Goal: Information Seeking & Learning: Get advice/opinions

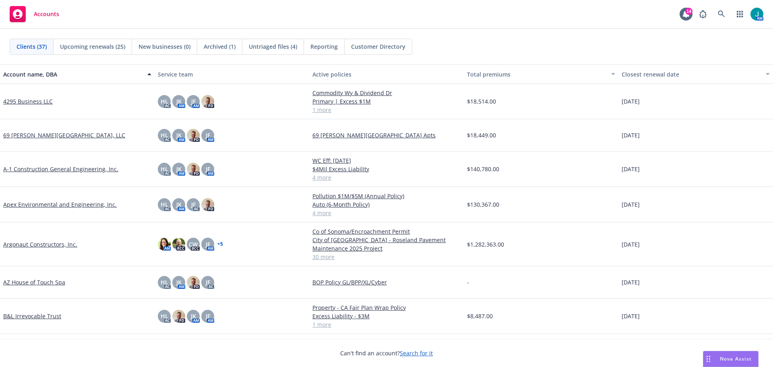
click at [730, 363] on div "Nova Assist" at bounding box center [730, 358] width 55 height 15
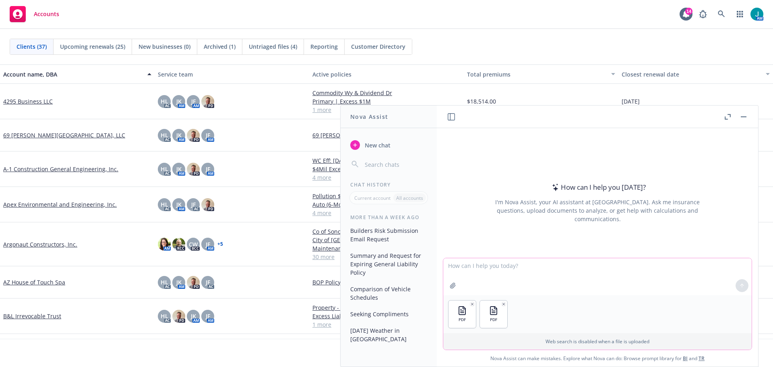
click at [462, 262] on textarea at bounding box center [597, 276] width 308 height 37
type textarea "Compare the difference between the two attached quotes"
click at [737, 289] on button at bounding box center [742, 285] width 13 height 13
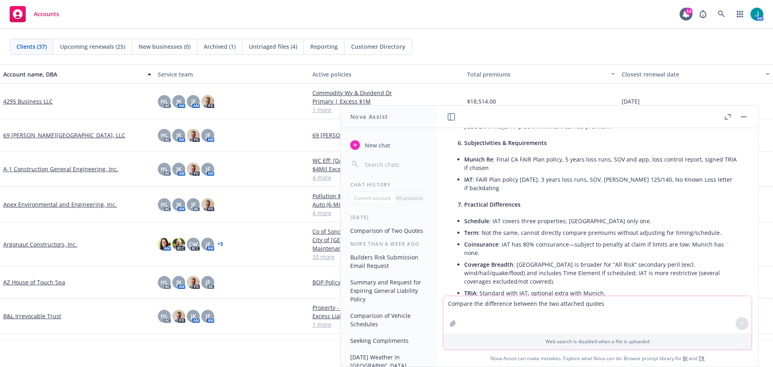
scroll to position [752, 0]
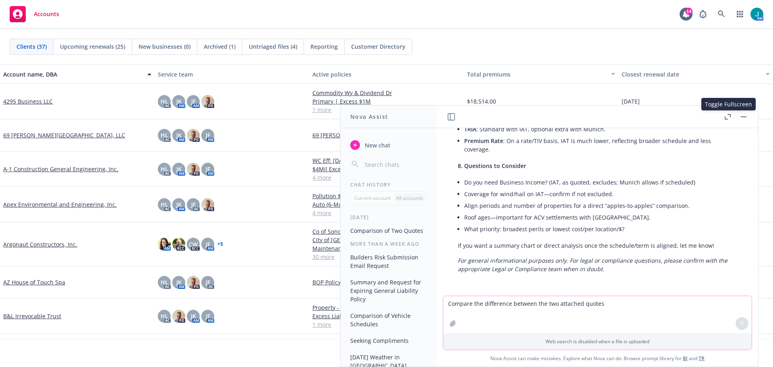
click at [730, 114] on icon "button" at bounding box center [728, 117] width 6 height 6
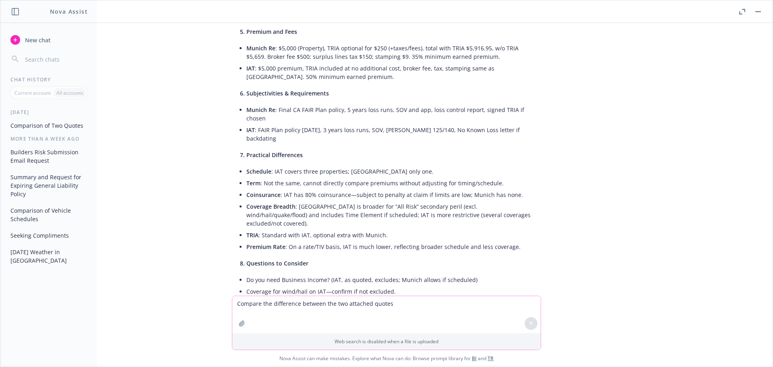
scroll to position [604, 0]
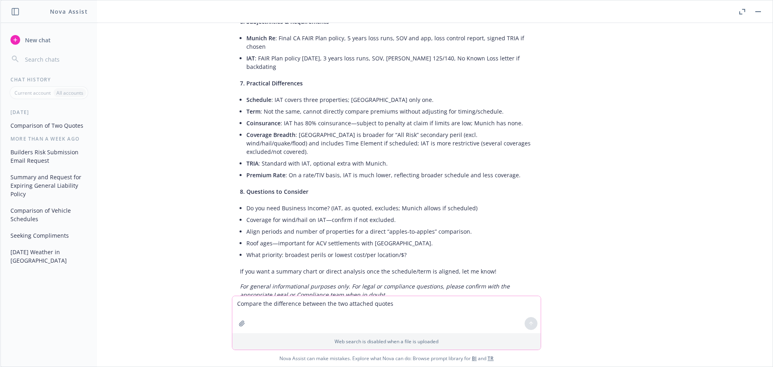
click at [251, 314] on textarea "Compare the difference between the two attached quotes" at bounding box center [386, 314] width 308 height 37
type textarea "can i print the quote comparison?"
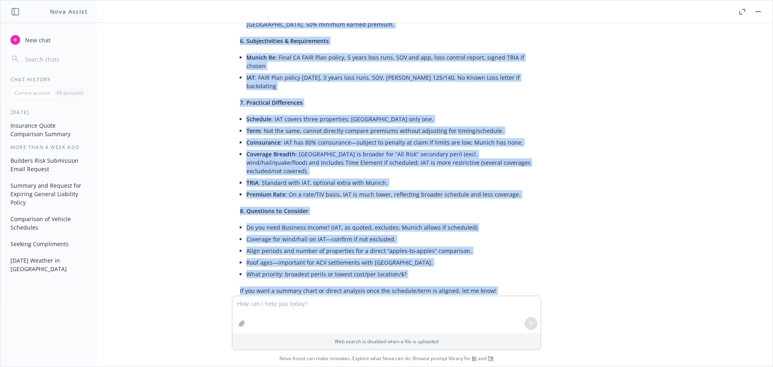
scroll to position [612, 0]
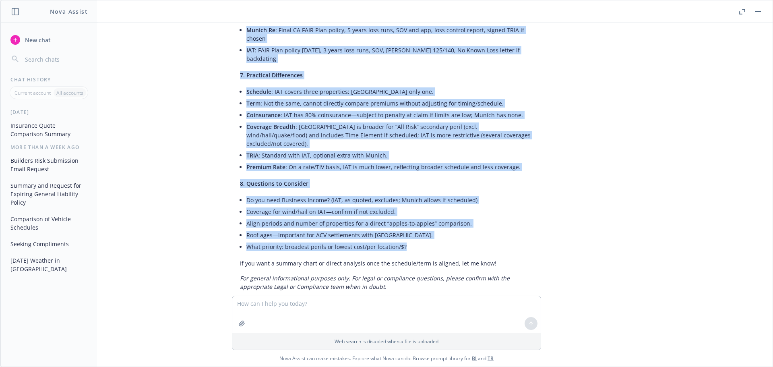
drag, startPoint x: 234, startPoint y: 86, endPoint x: 424, endPoint y: 233, distance: 240.0
copy div "Lore ip d sitametc adipiscing el sed doe temporinc utlab etdol mag aliquaen: 4.…"
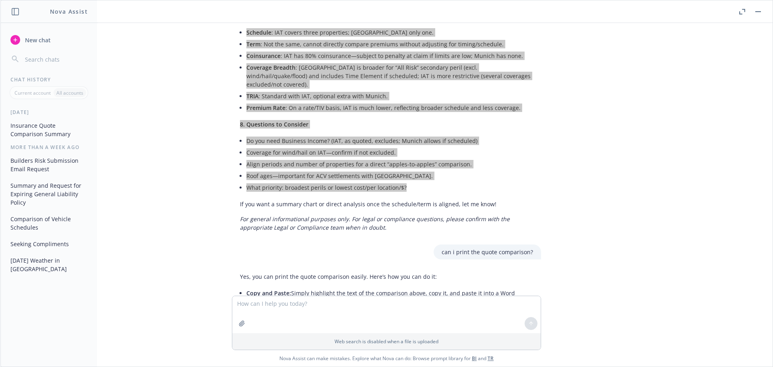
scroll to position [732, 0]
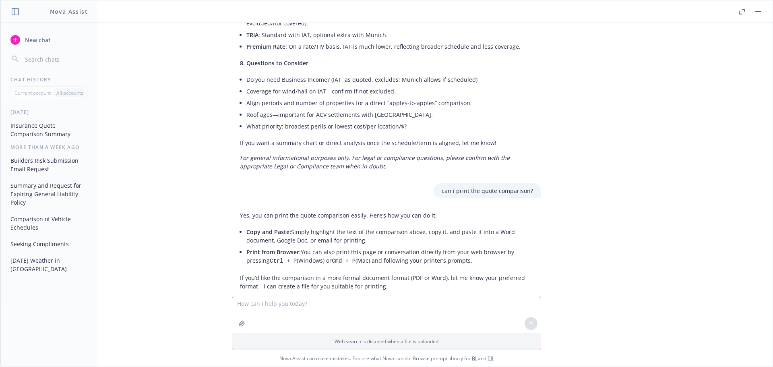
click at [248, 303] on textarea at bounding box center [386, 314] width 308 height 37
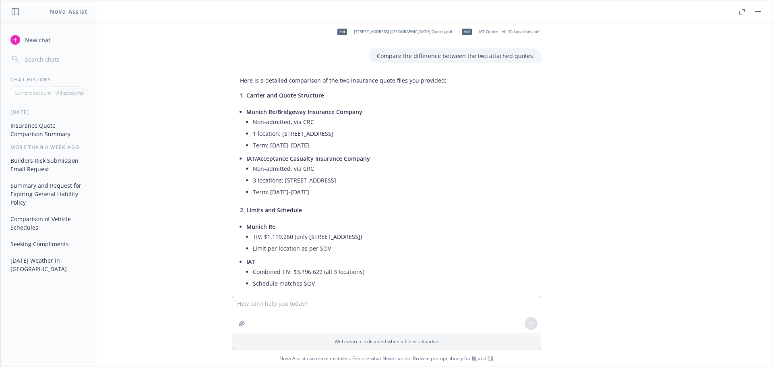
scroll to position [0, 0]
